Goal: Navigation & Orientation: Find specific page/section

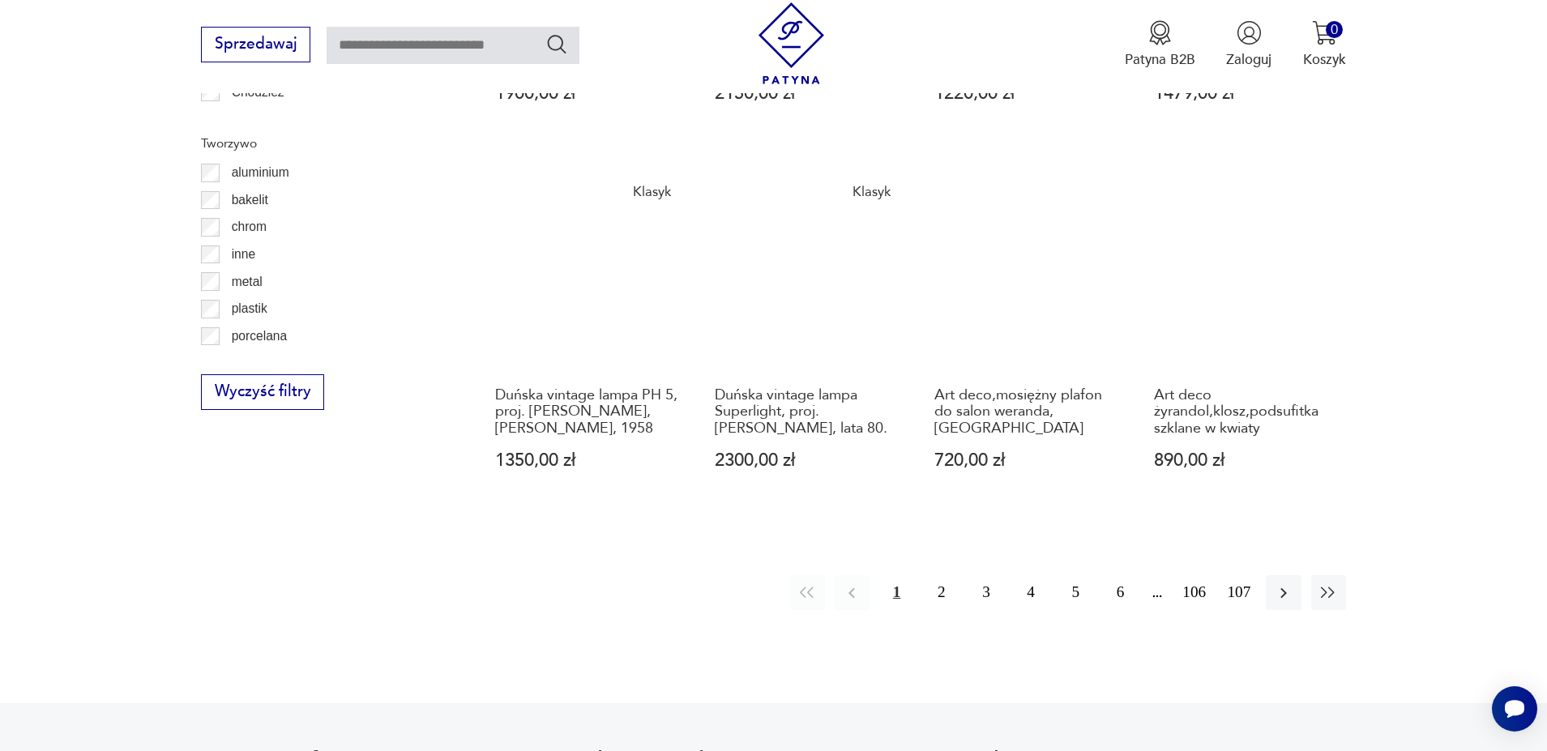
scroll to position [1859, 0]
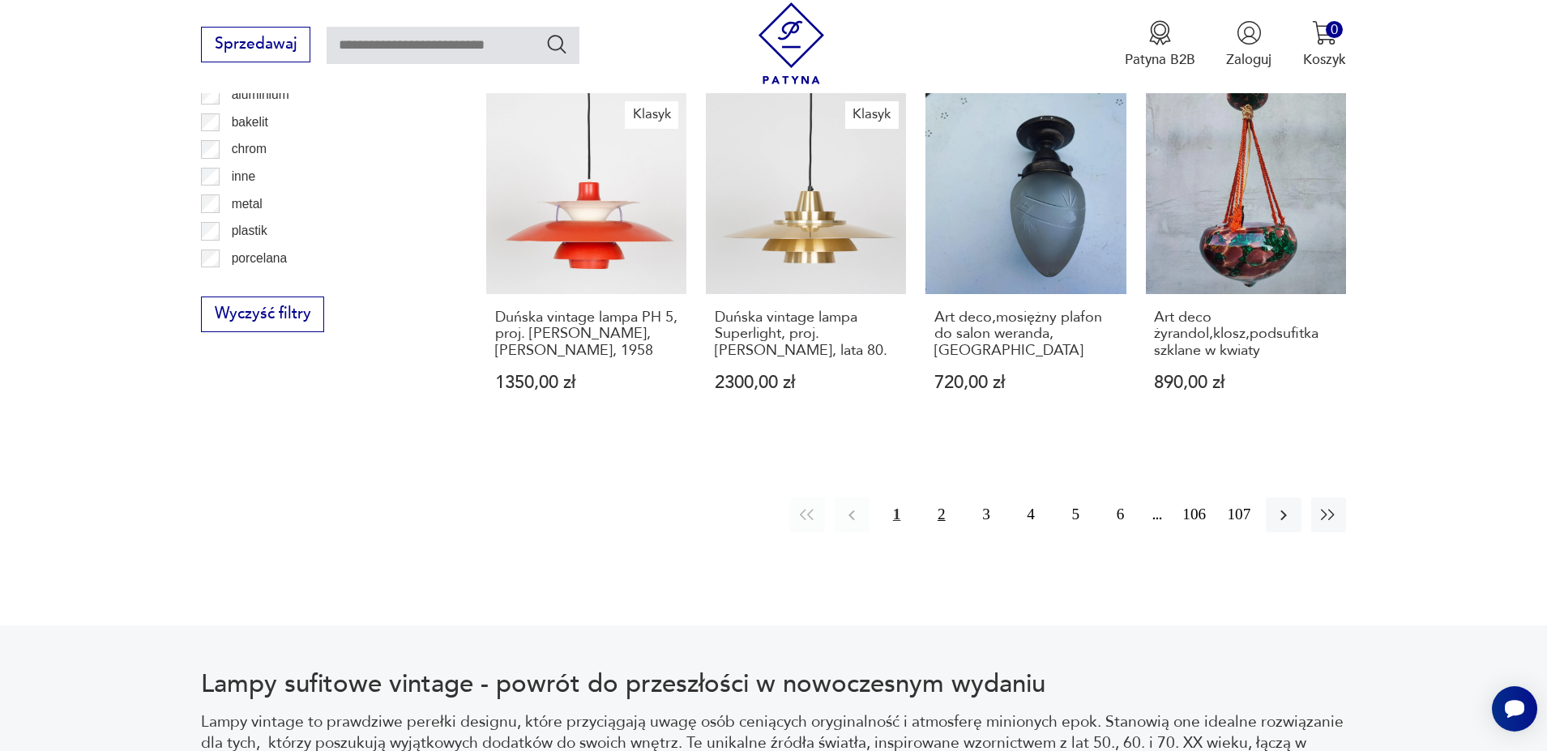
click at [943, 502] on button "2" at bounding box center [941, 515] width 35 height 35
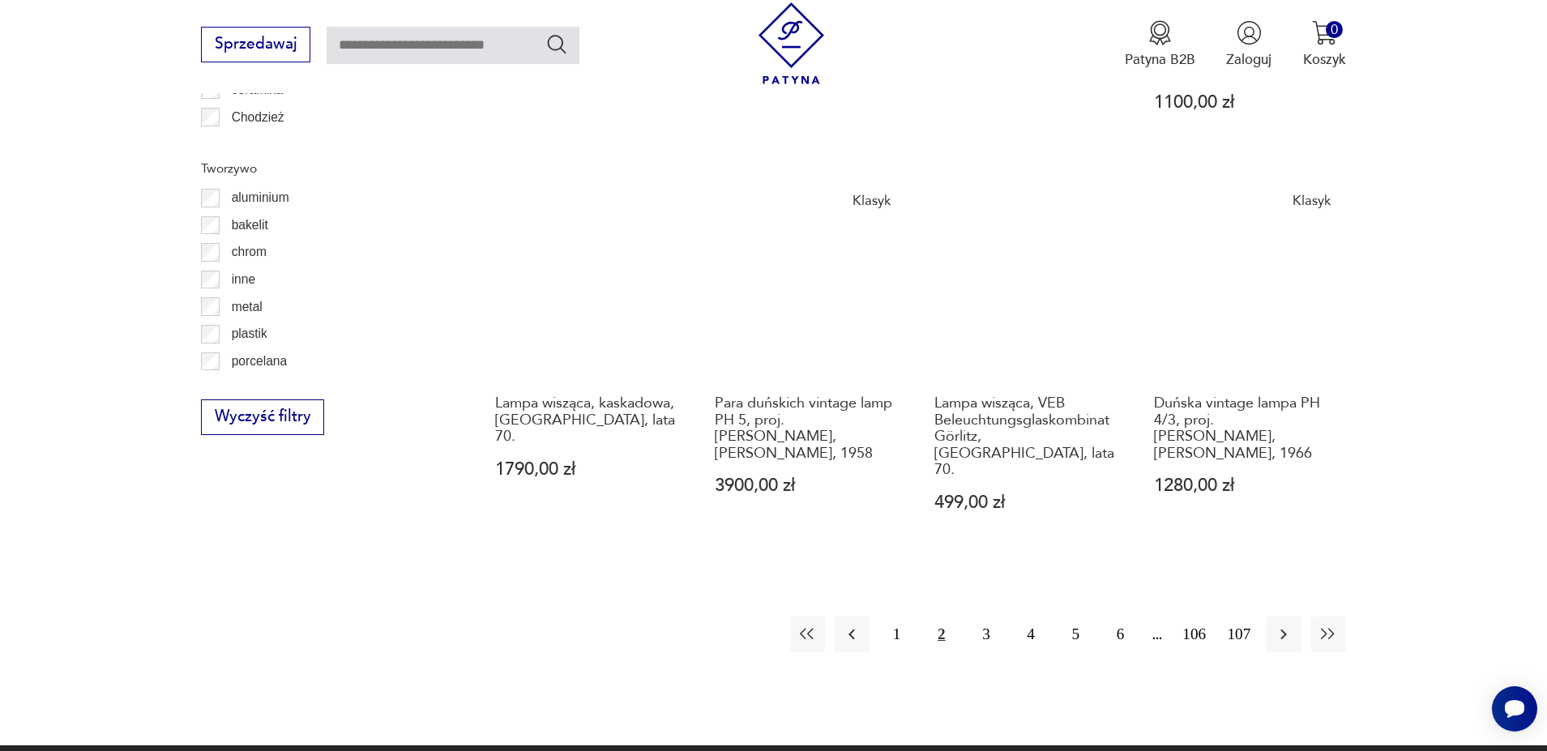
scroll to position [1778, 0]
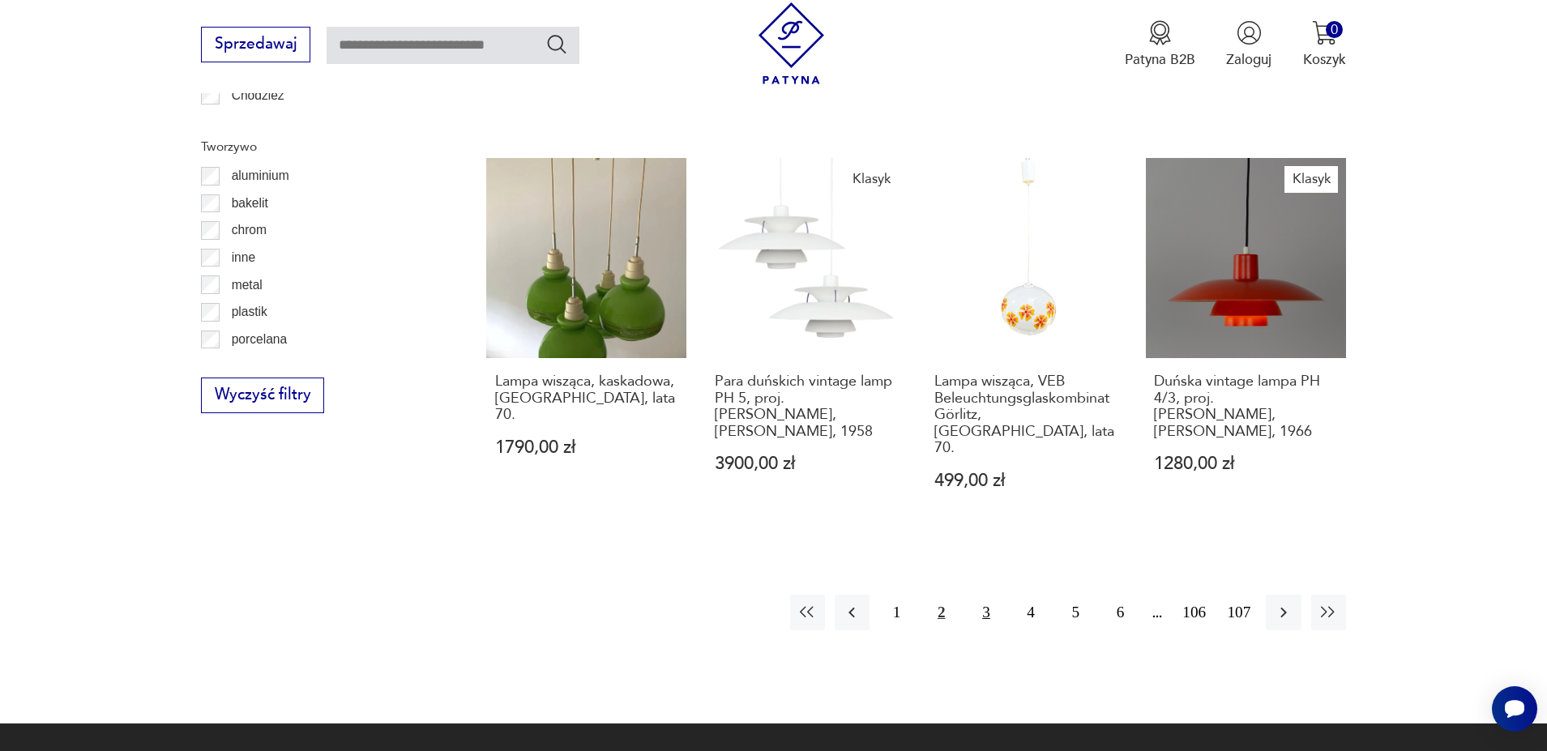
click at [981, 595] on button "3" at bounding box center [985, 612] width 35 height 35
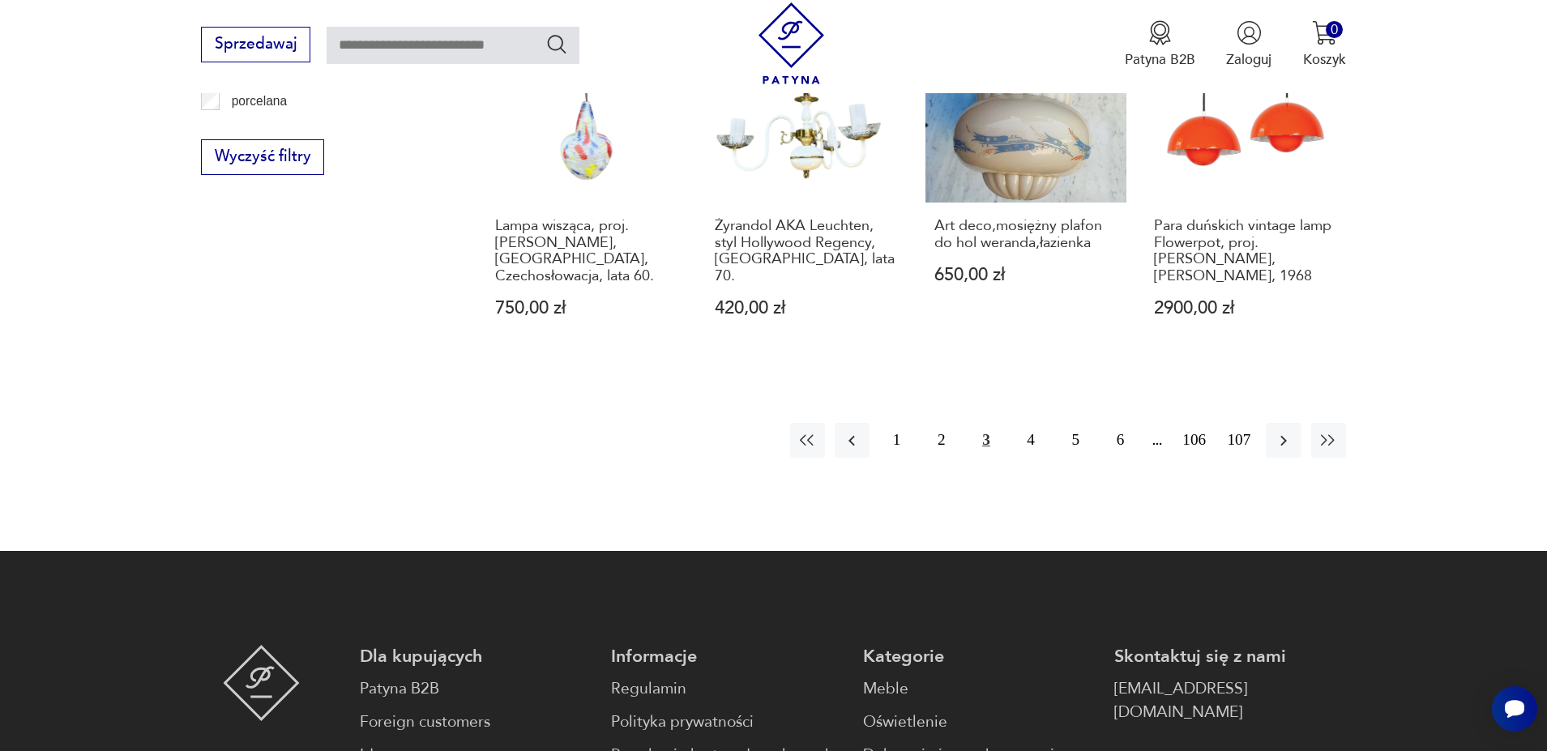
scroll to position [2021, 0]
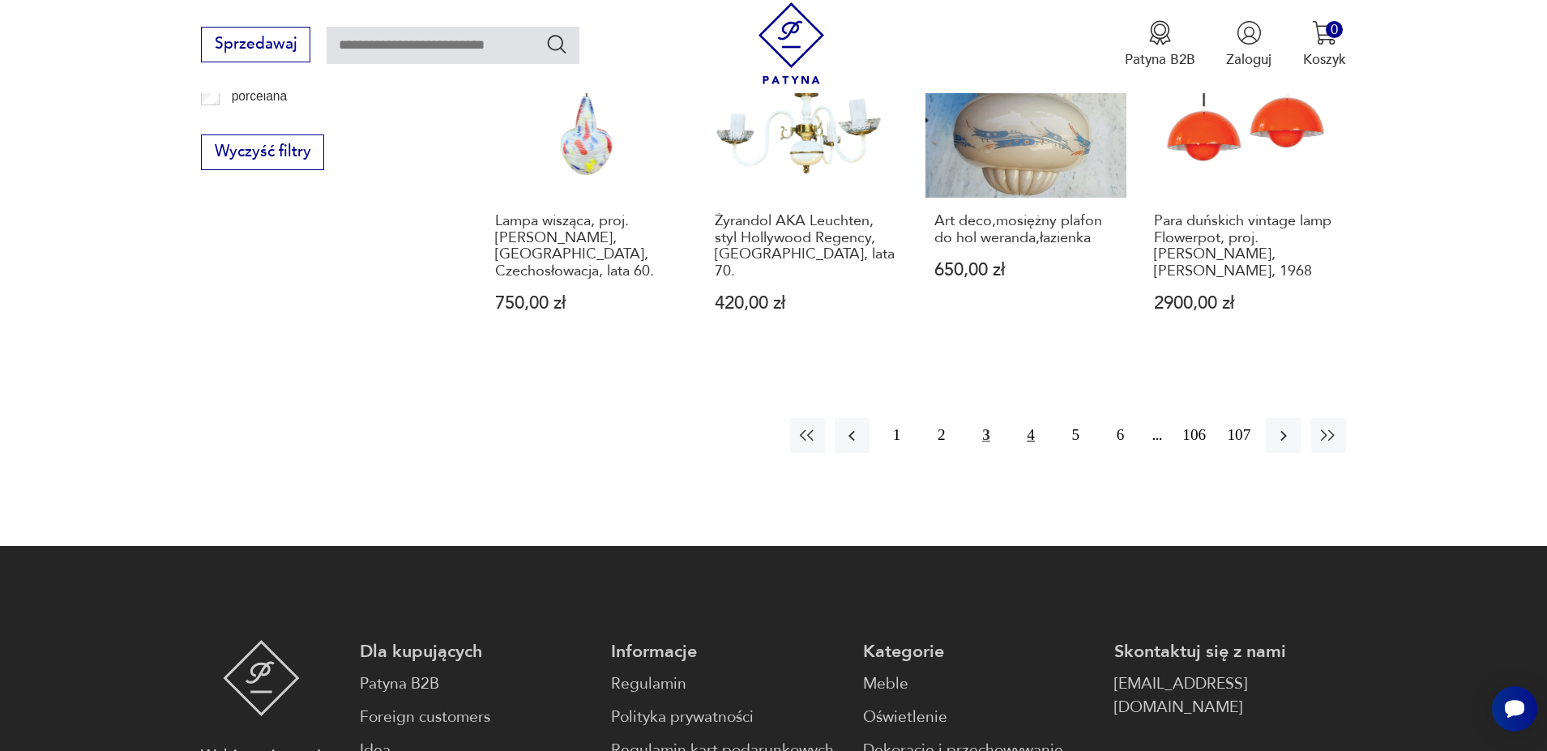
click at [1032, 418] on button "4" at bounding box center [1031, 435] width 35 height 35
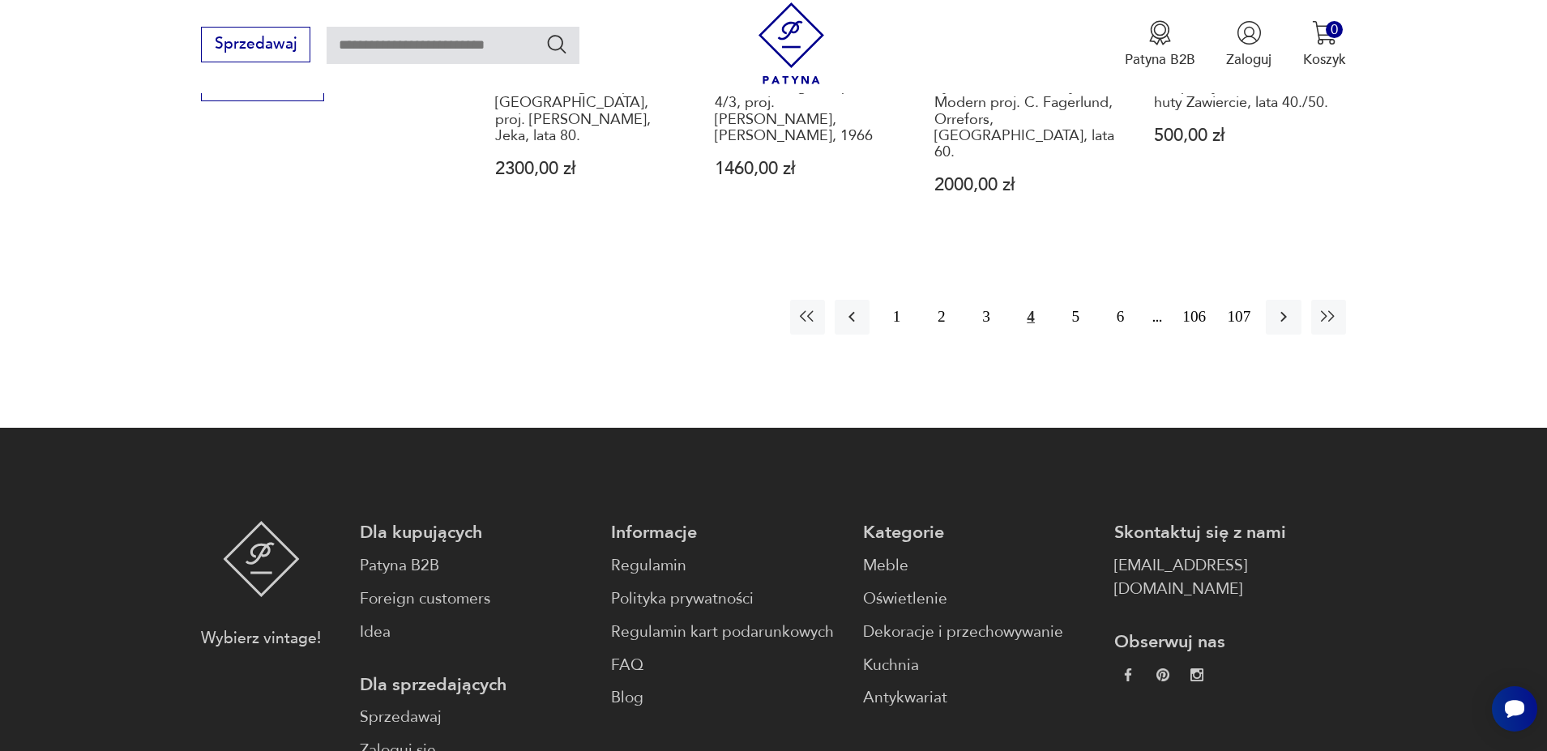
scroll to position [2102, 0]
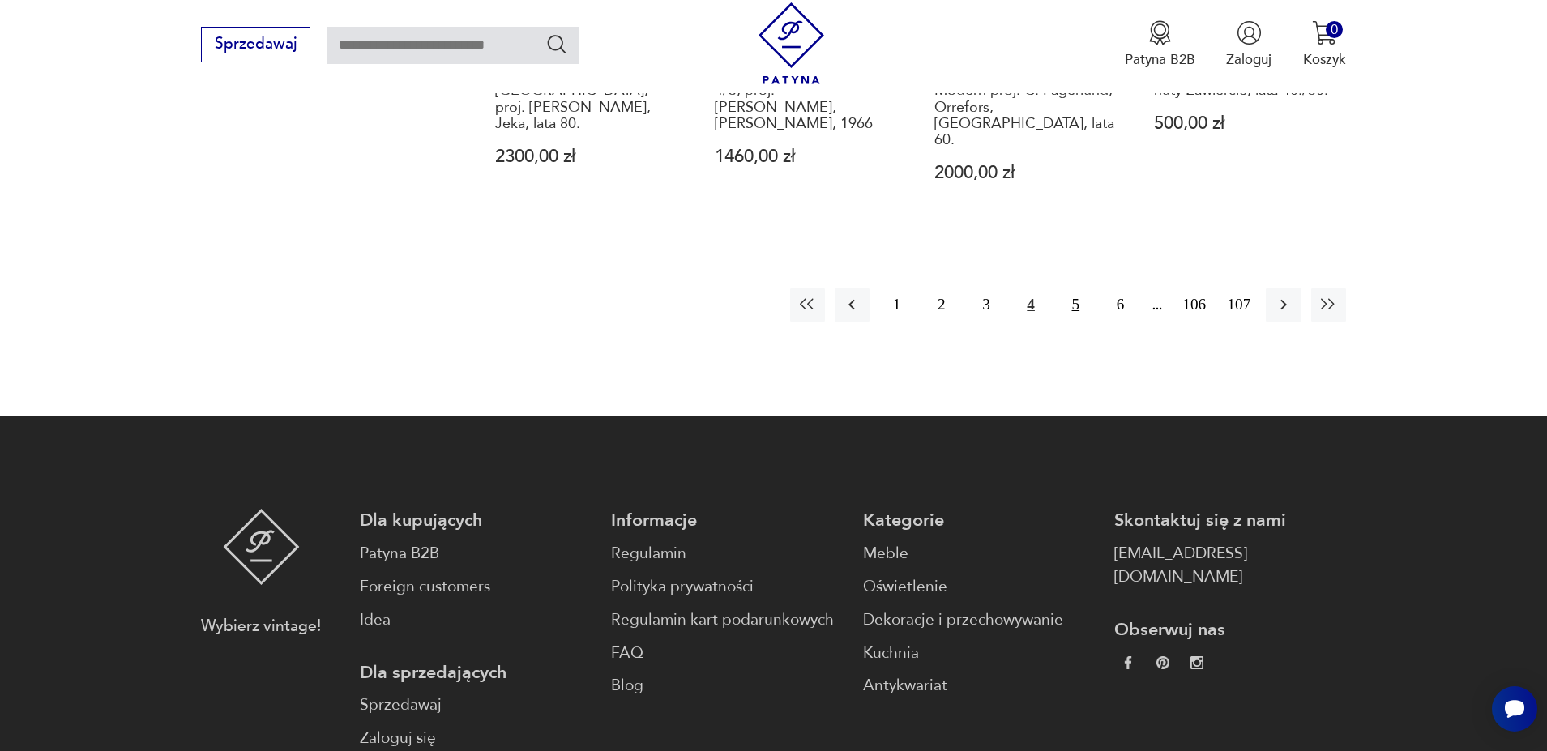
click at [1072, 288] on button "5" at bounding box center [1075, 305] width 35 height 35
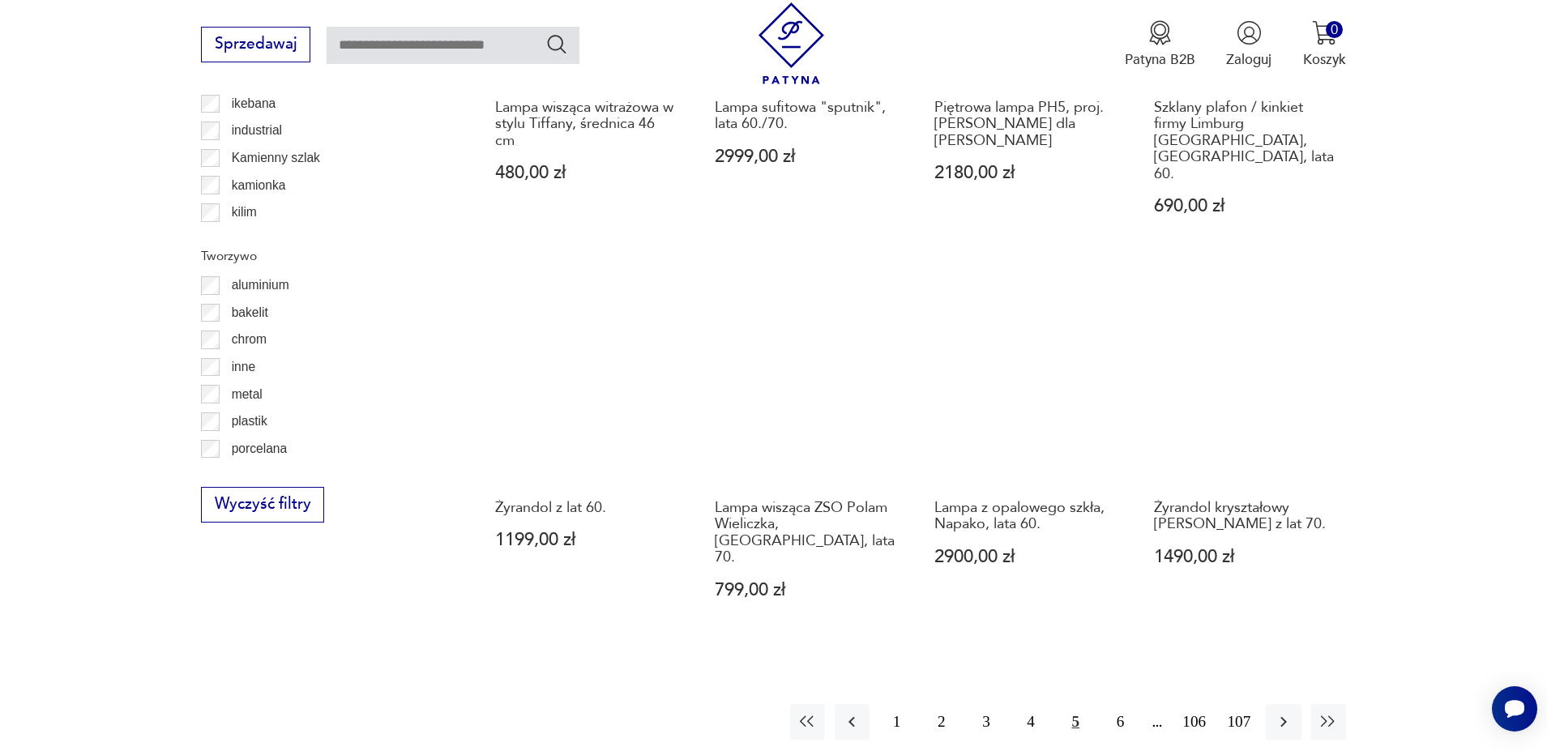
scroll to position [1697, 0]
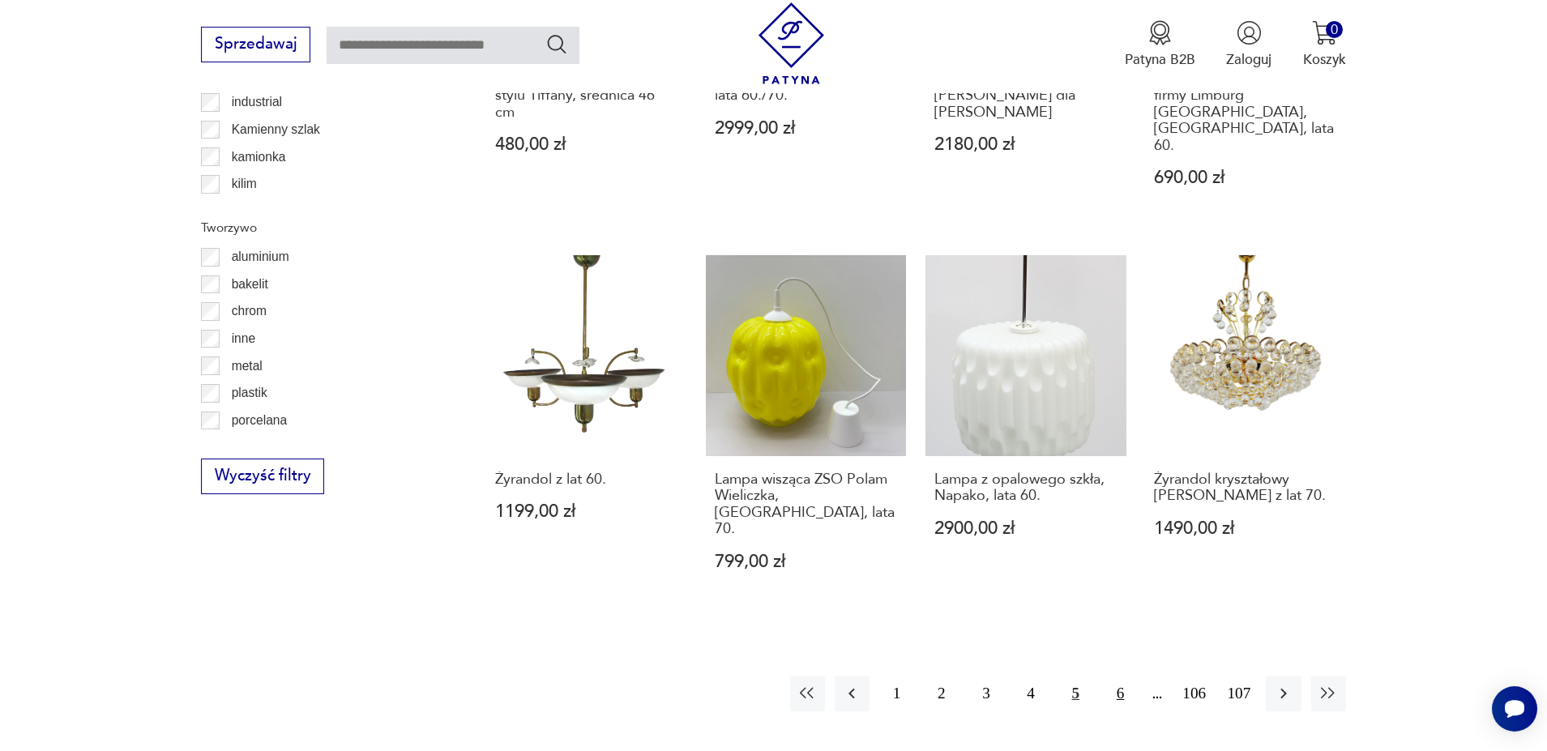
click at [1122, 676] on button "6" at bounding box center [1120, 693] width 35 height 35
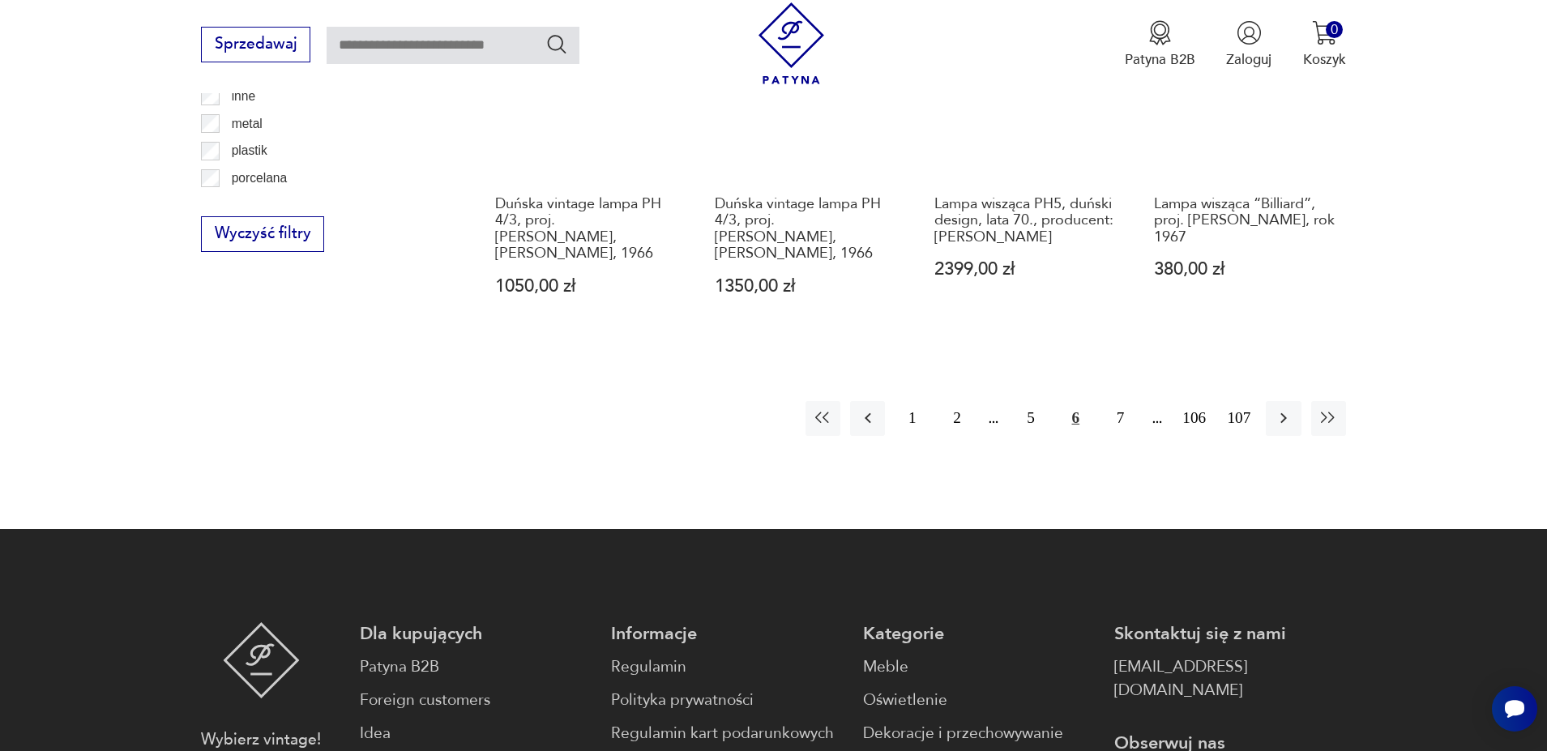
scroll to position [1940, 0]
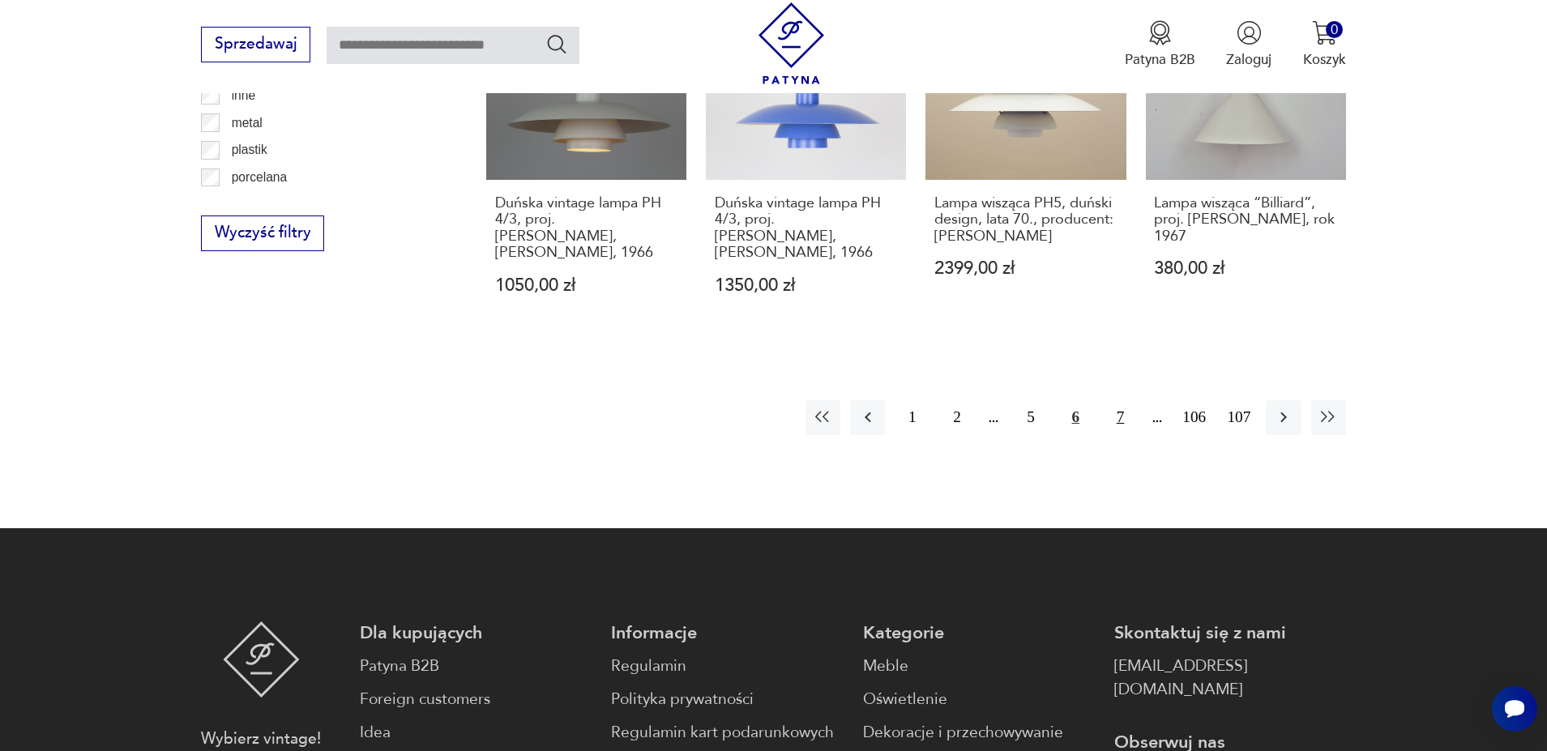
click at [1127, 400] on button "7" at bounding box center [1120, 417] width 35 height 35
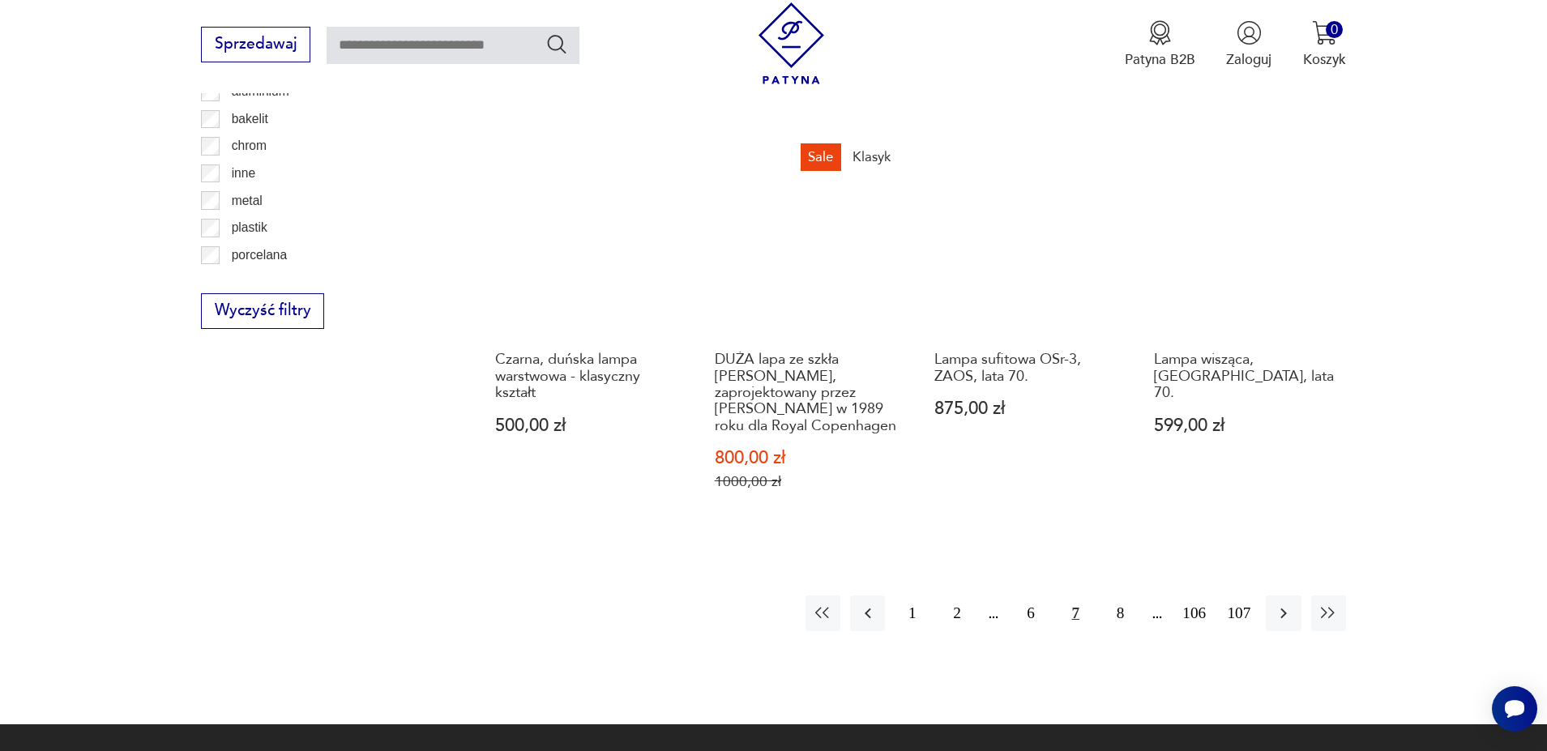
scroll to position [2021, 0]
